Goal: Book appointment/travel/reservation

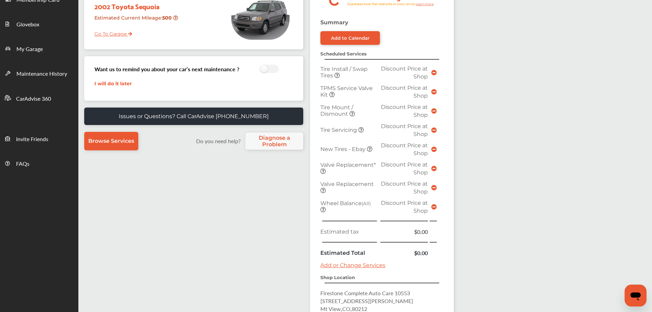
scroll to position [239, 0]
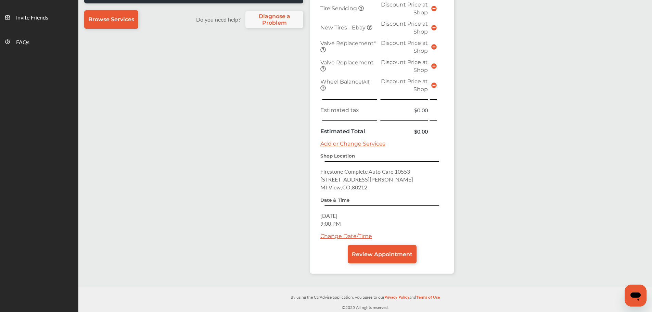
click at [371, 253] on span "Review Appointment" at bounding box center [382, 254] width 61 height 7
click at [366, 231] on div "Date & Time [DATE] 9:00 PM Change Date/Time" at bounding box center [381, 221] width 123 height 48
click at [365, 234] on link "Change Date/Time" at bounding box center [346, 236] width 52 height 7
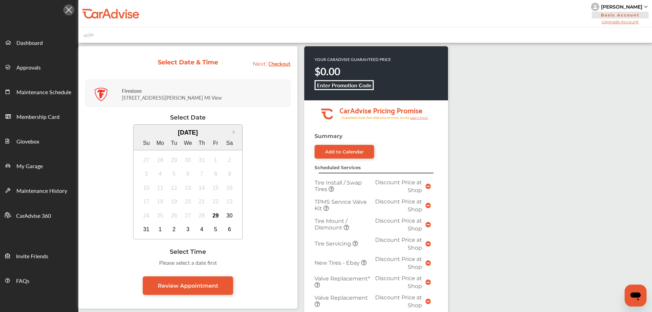
click at [215, 214] on div "29" at bounding box center [215, 215] width 11 height 11
click at [194, 265] on div "5:00 PM" at bounding box center [188, 265] width 32 height 12
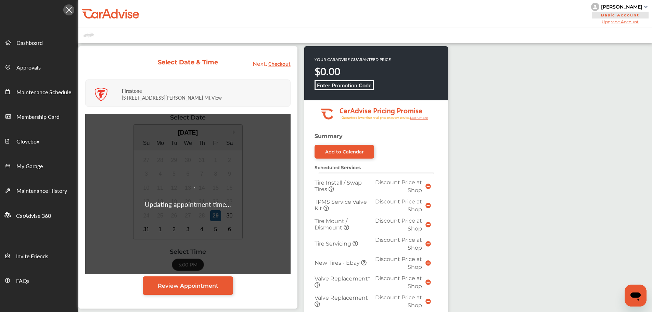
click at [206, 292] on link "Review Appointment" at bounding box center [188, 285] width 90 height 18
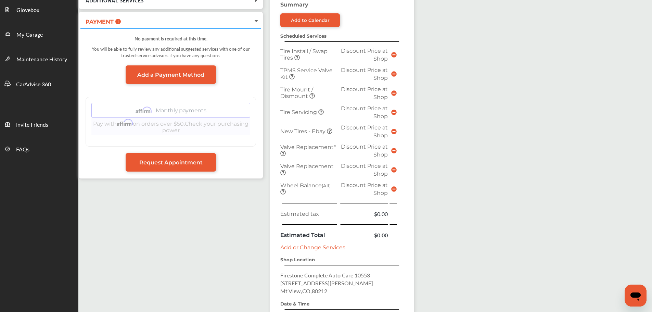
scroll to position [205, 0]
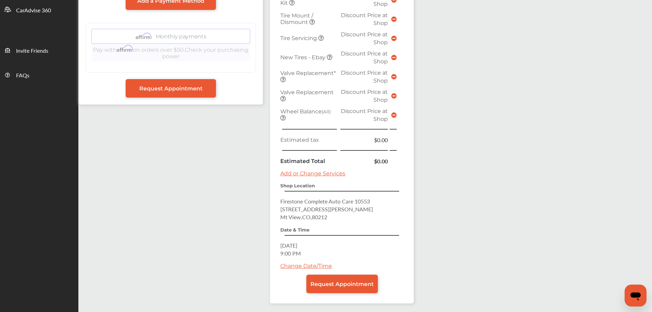
click at [353, 287] on span "Request Appointment" at bounding box center [342, 284] width 63 height 7
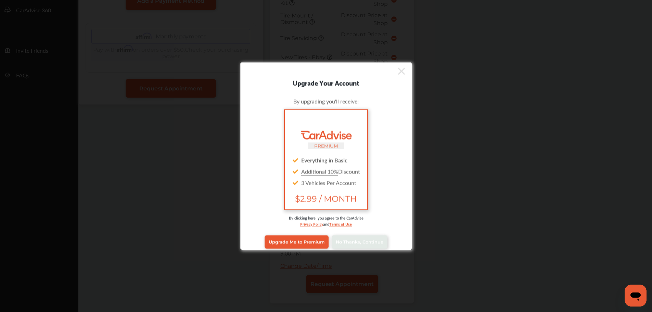
click at [379, 246] on link "No Thanks, Continue" at bounding box center [360, 241] width 56 height 13
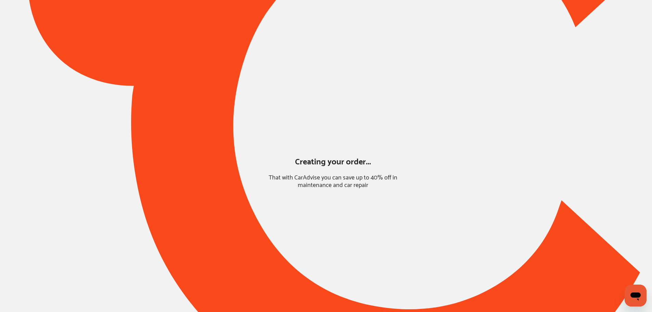
scroll to position [0, 0]
